Goal: Check status: Check status

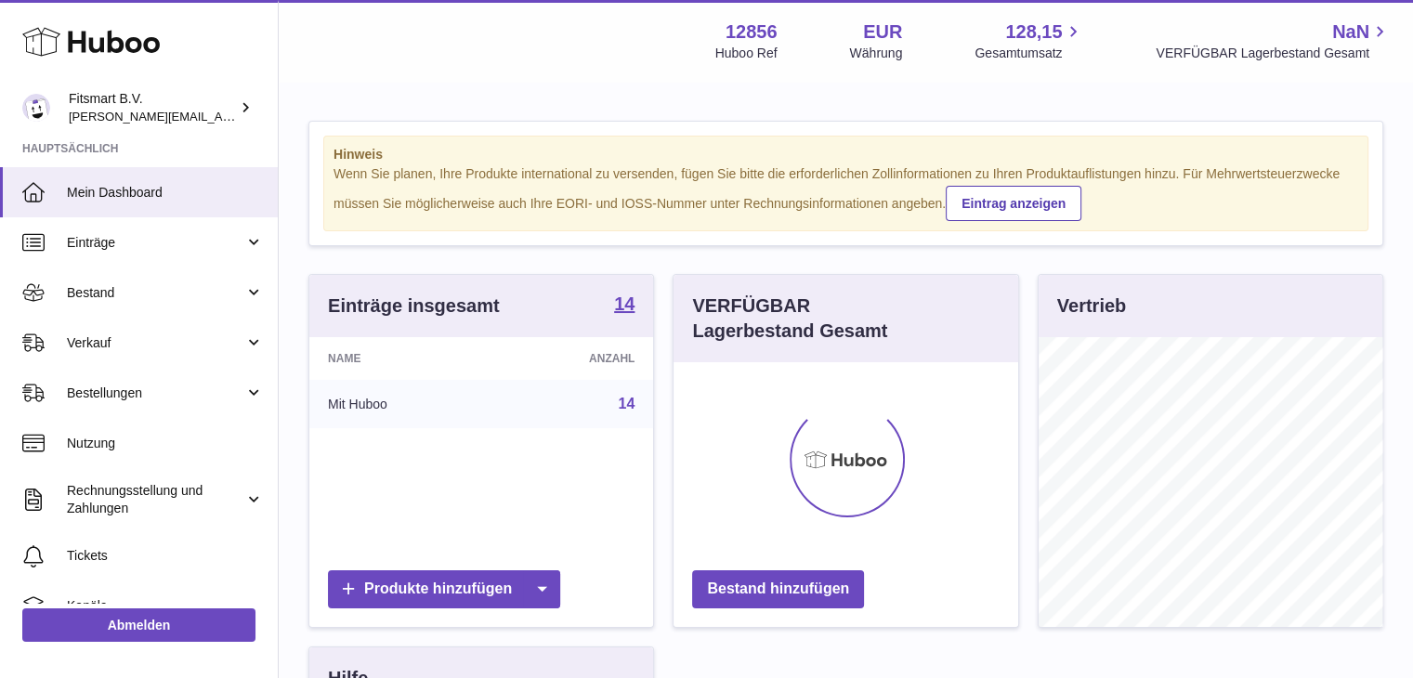
scroll to position [290, 345]
click at [179, 391] on span "Bestellungen" at bounding box center [155, 394] width 177 height 18
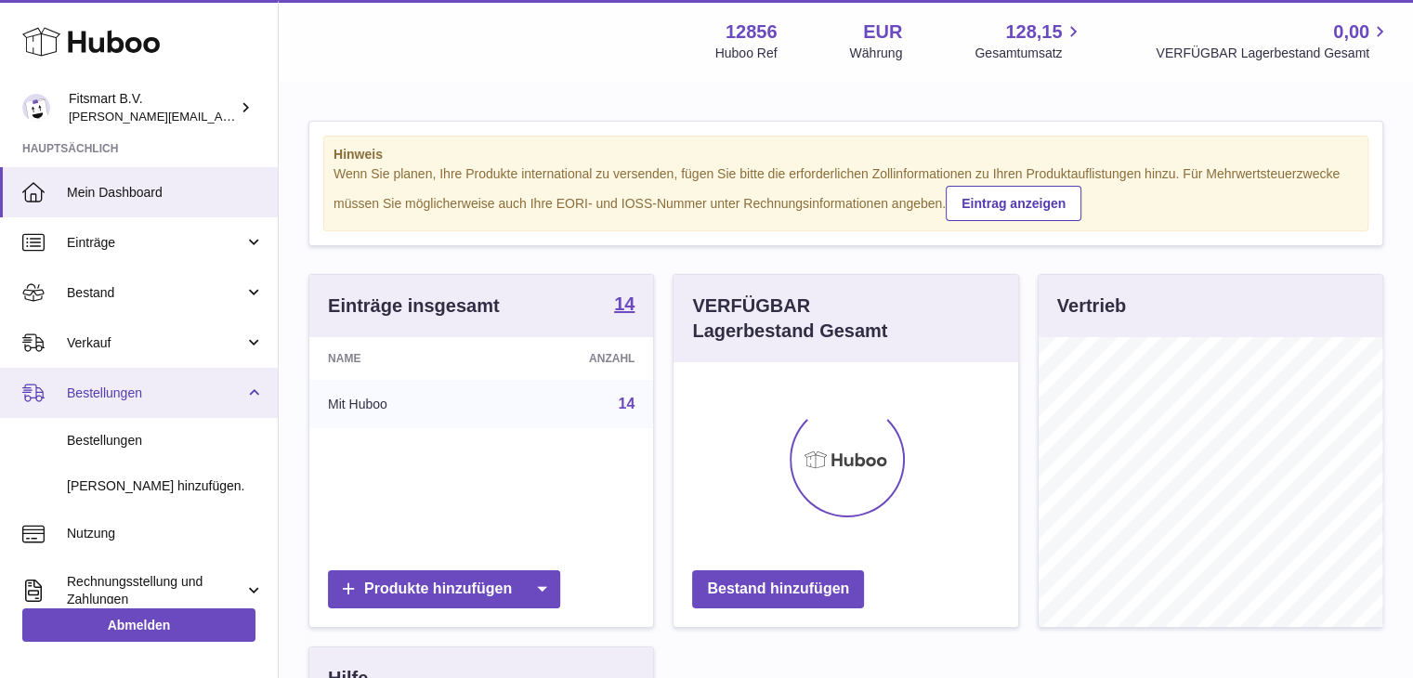
click at [171, 392] on span "Bestellungen" at bounding box center [155, 394] width 177 height 18
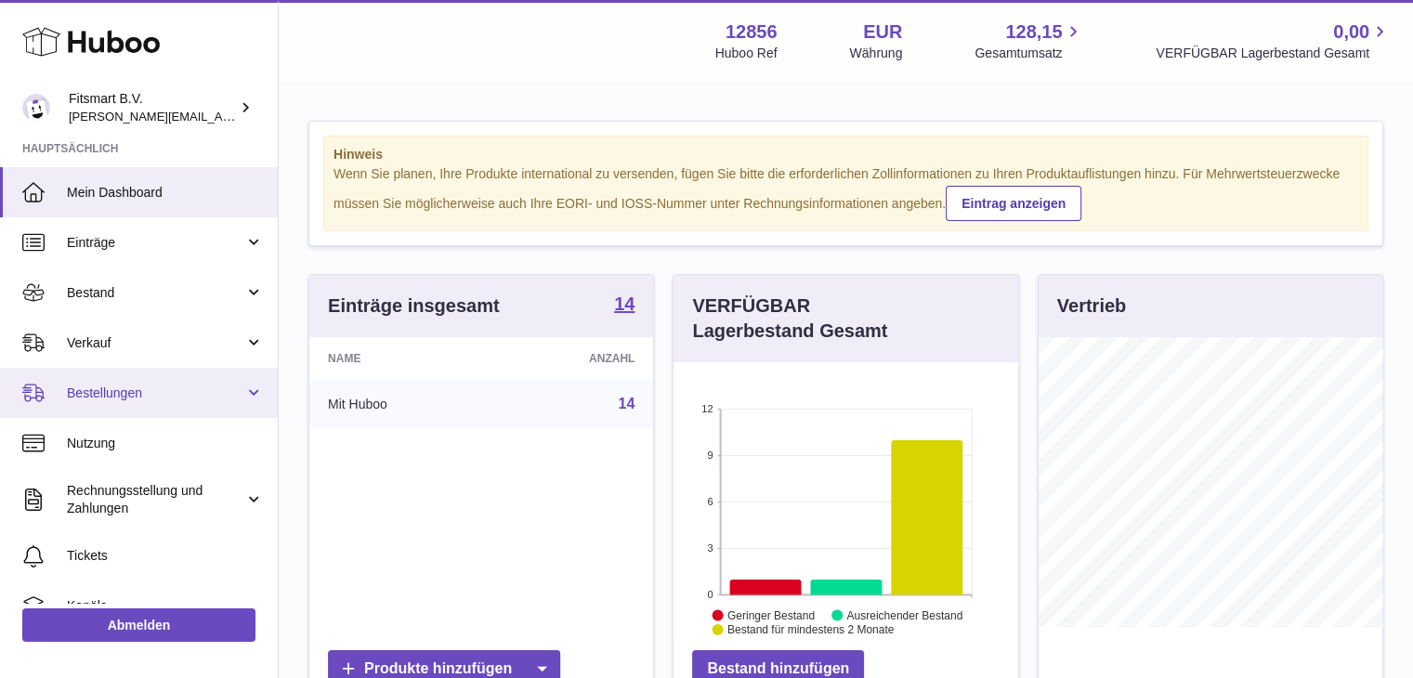
click at [115, 387] on span "Bestellungen" at bounding box center [155, 394] width 177 height 18
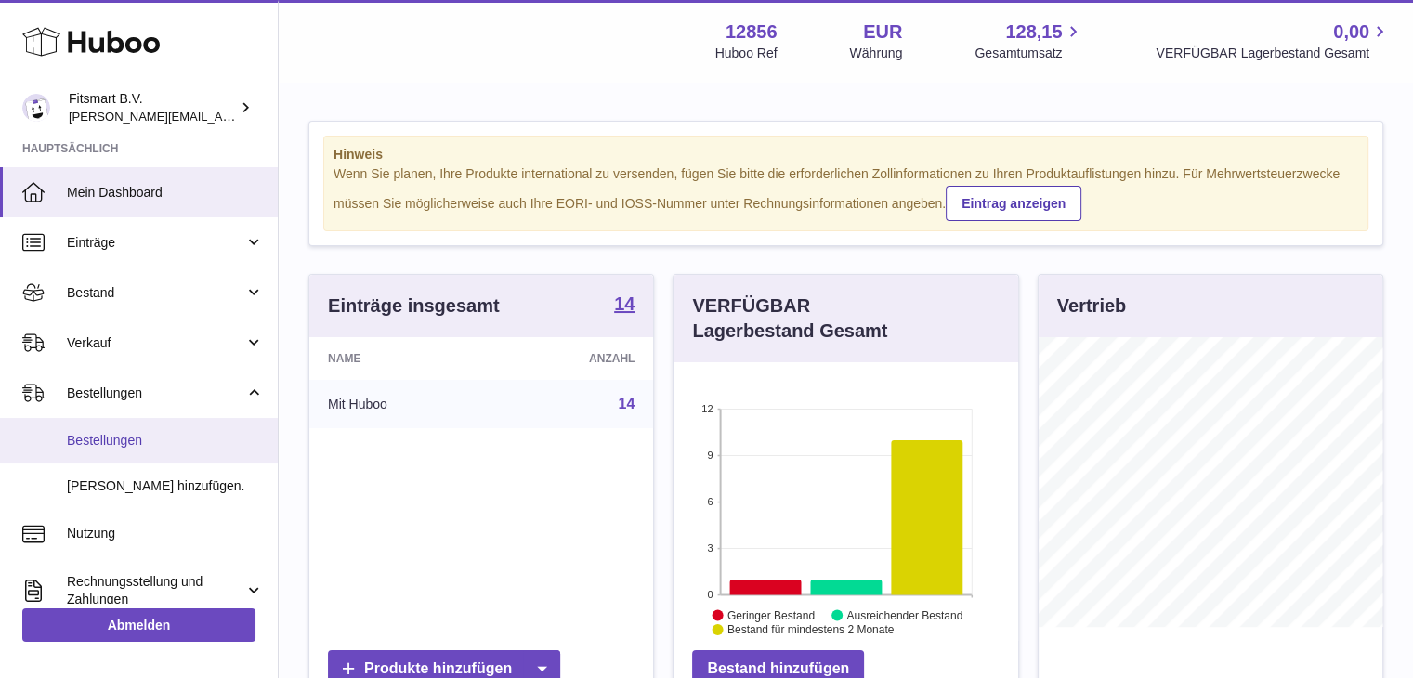
click at [100, 432] on span "Bestellungen" at bounding box center [165, 441] width 197 height 18
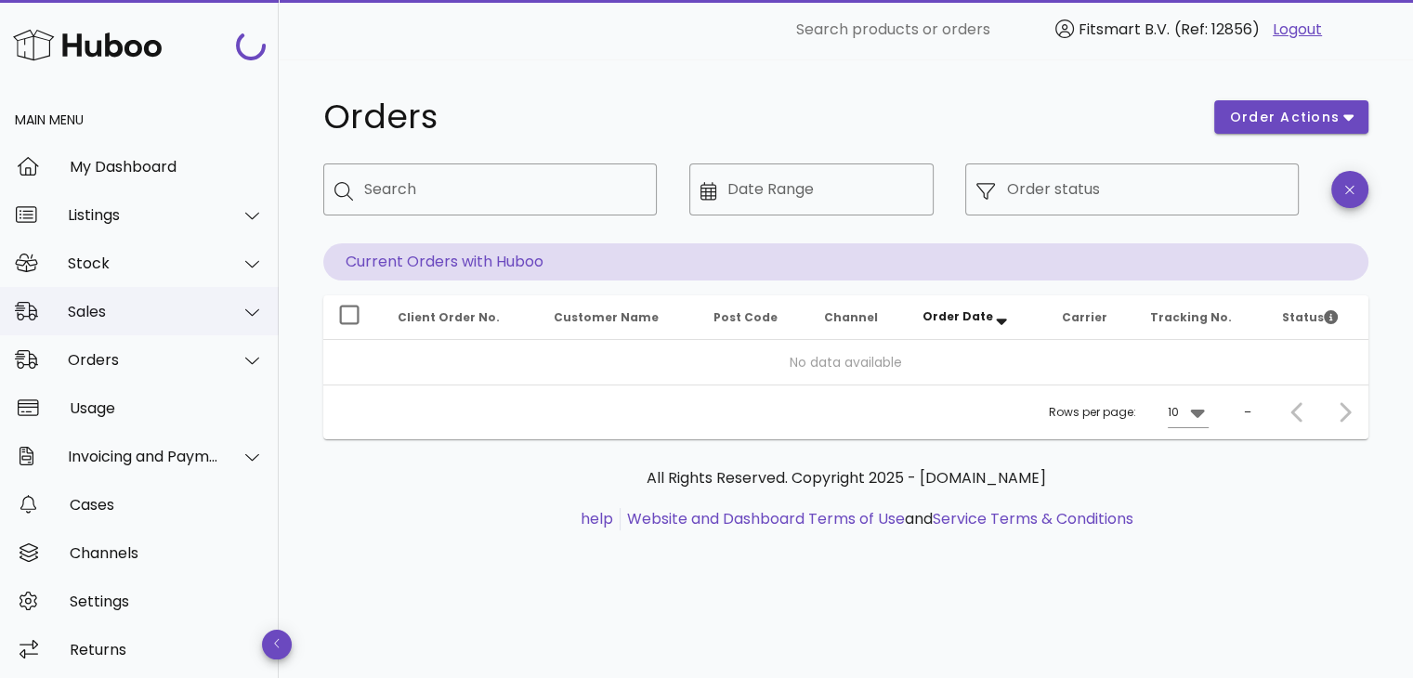
click at [111, 317] on div "Sales" at bounding box center [143, 312] width 151 height 18
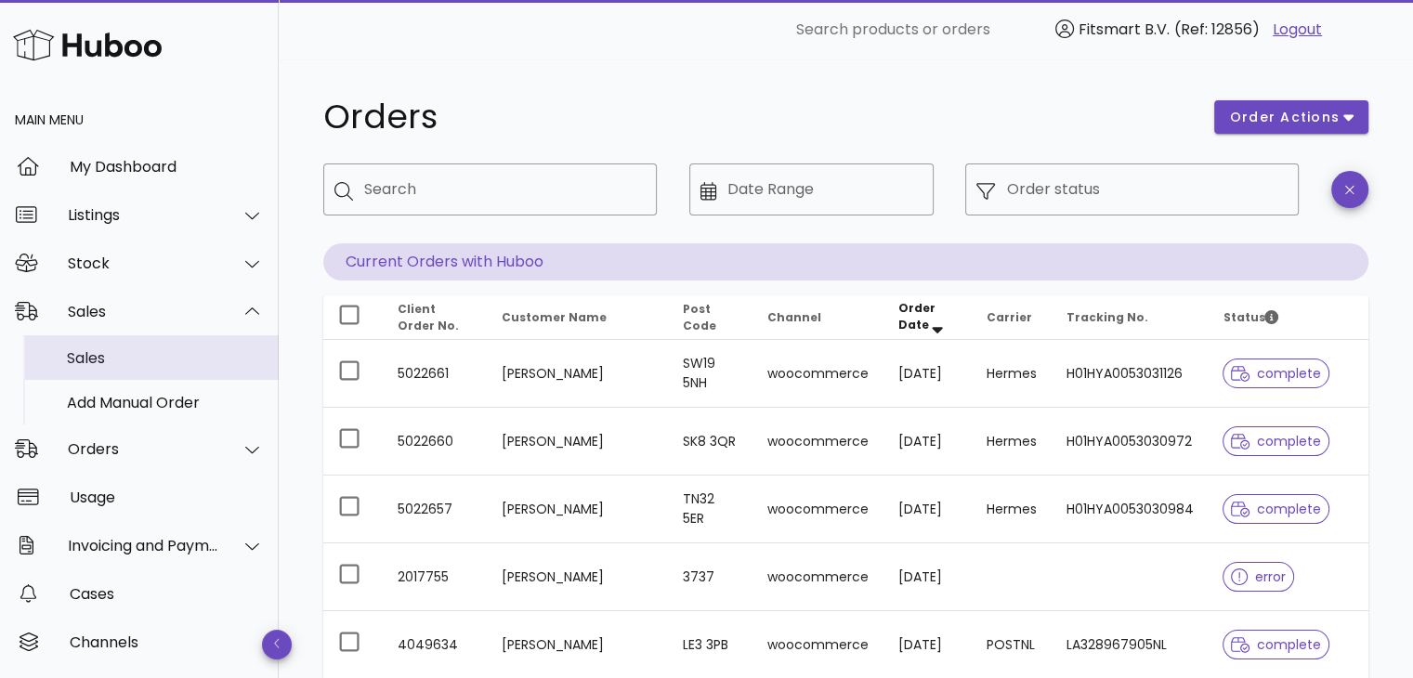
click at [101, 365] on div "Sales" at bounding box center [165, 358] width 197 height 18
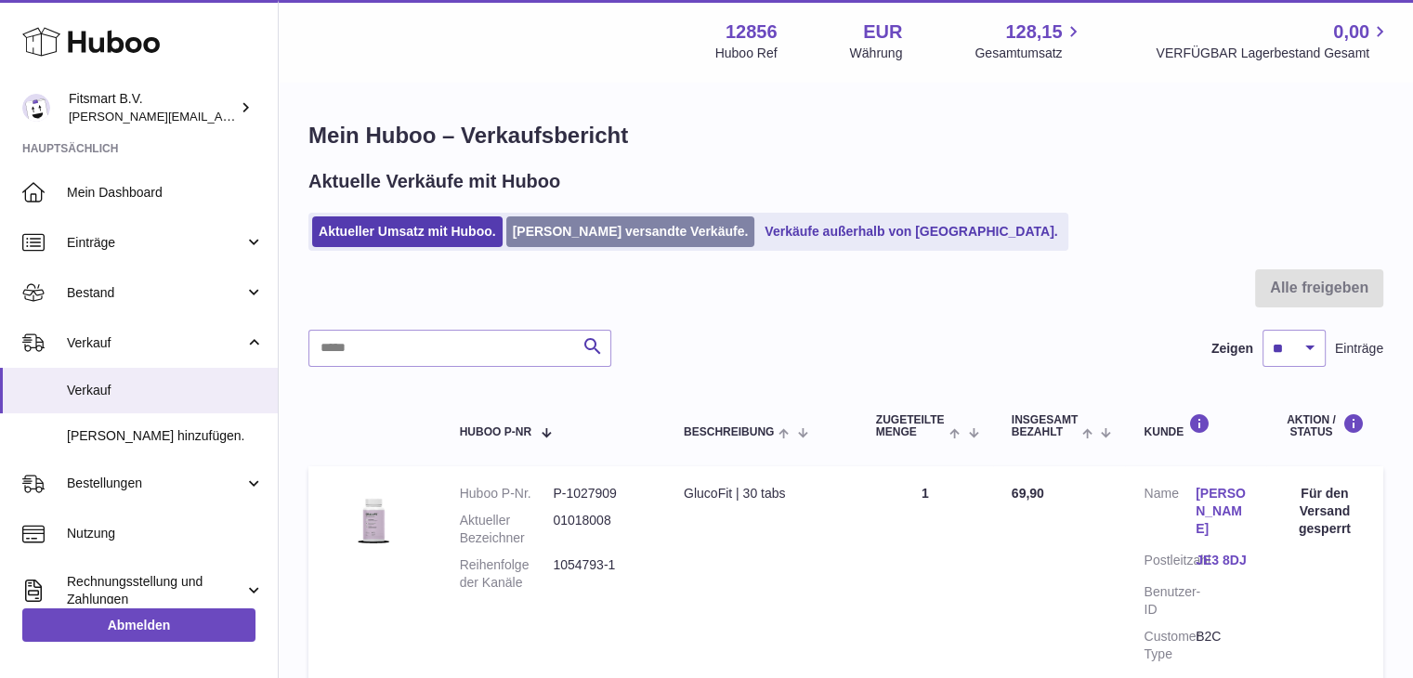
click at [550, 228] on link "[PERSON_NAME] versandte Verkäufe." at bounding box center [630, 231] width 249 height 31
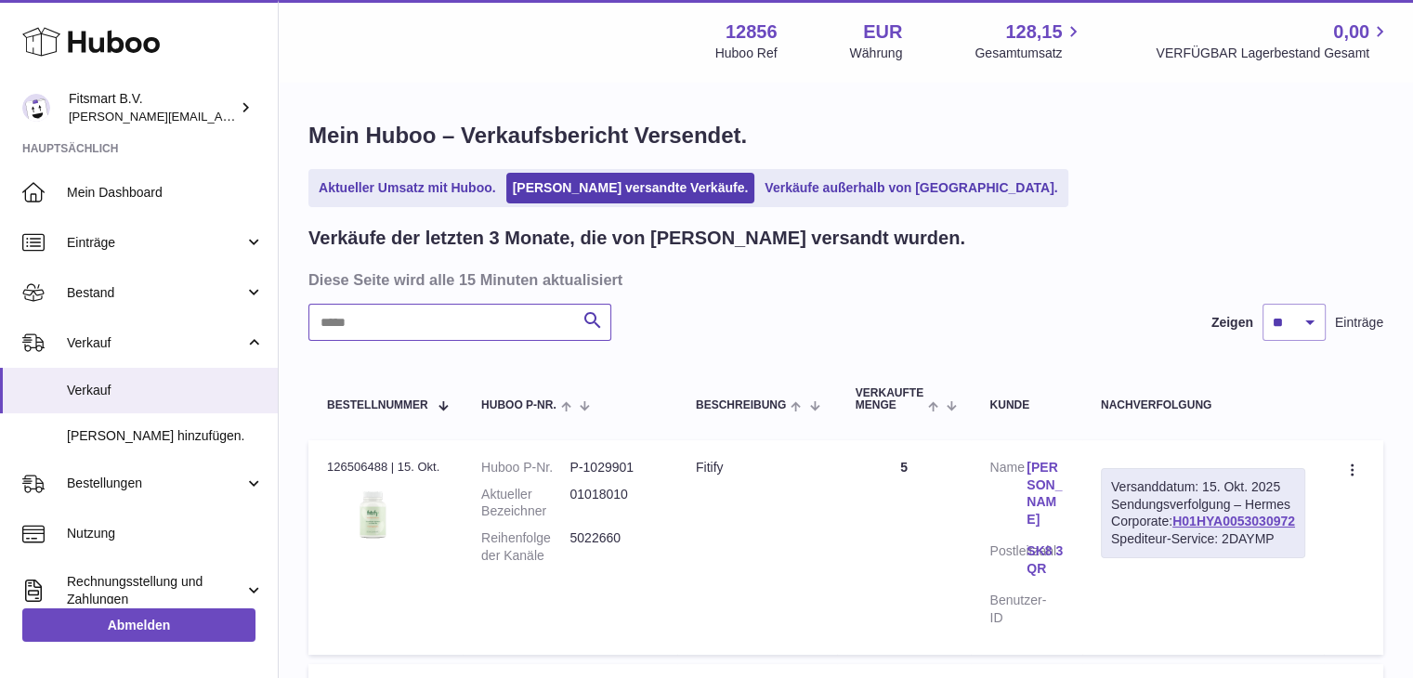
click at [468, 320] on input "text" at bounding box center [459, 322] width 303 height 37
paste input "**********"
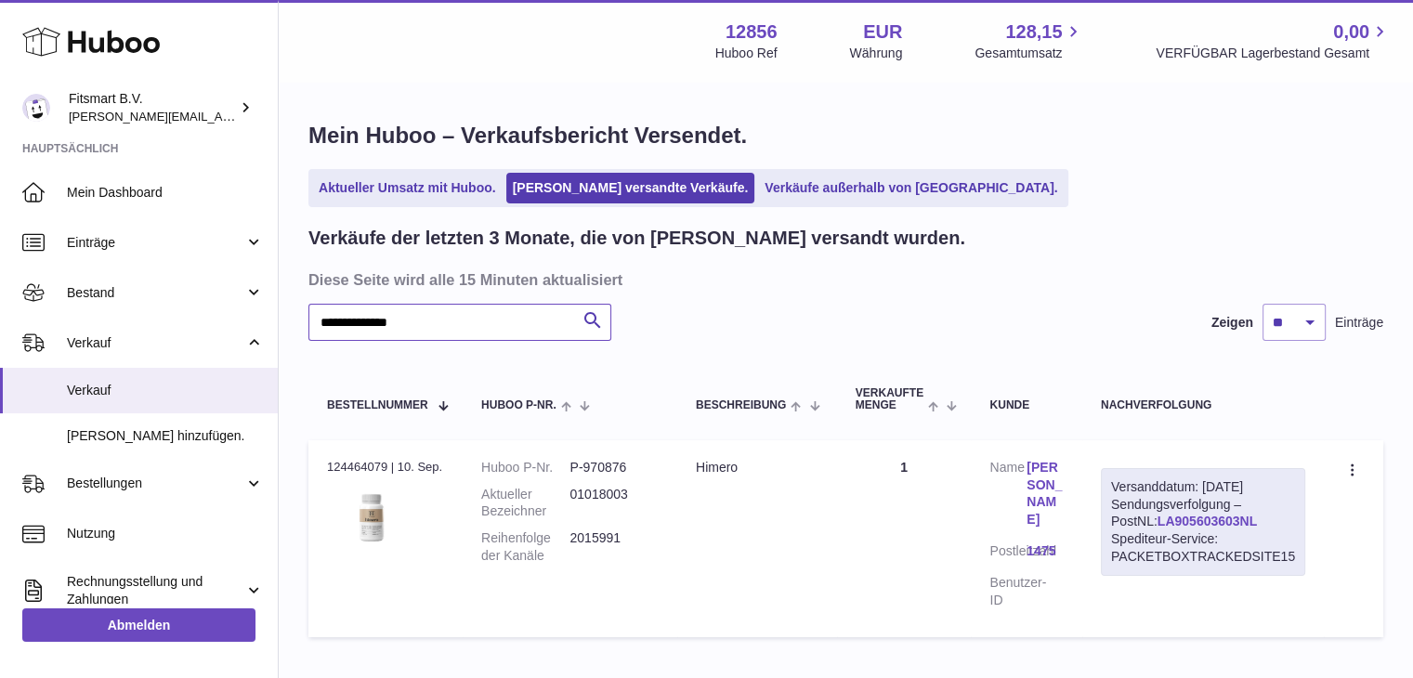
type input "**********"
click at [1182, 522] on link "LA905603603NL" at bounding box center [1206, 521] width 99 height 15
